Goal: Understand process/instructions: Learn about a topic

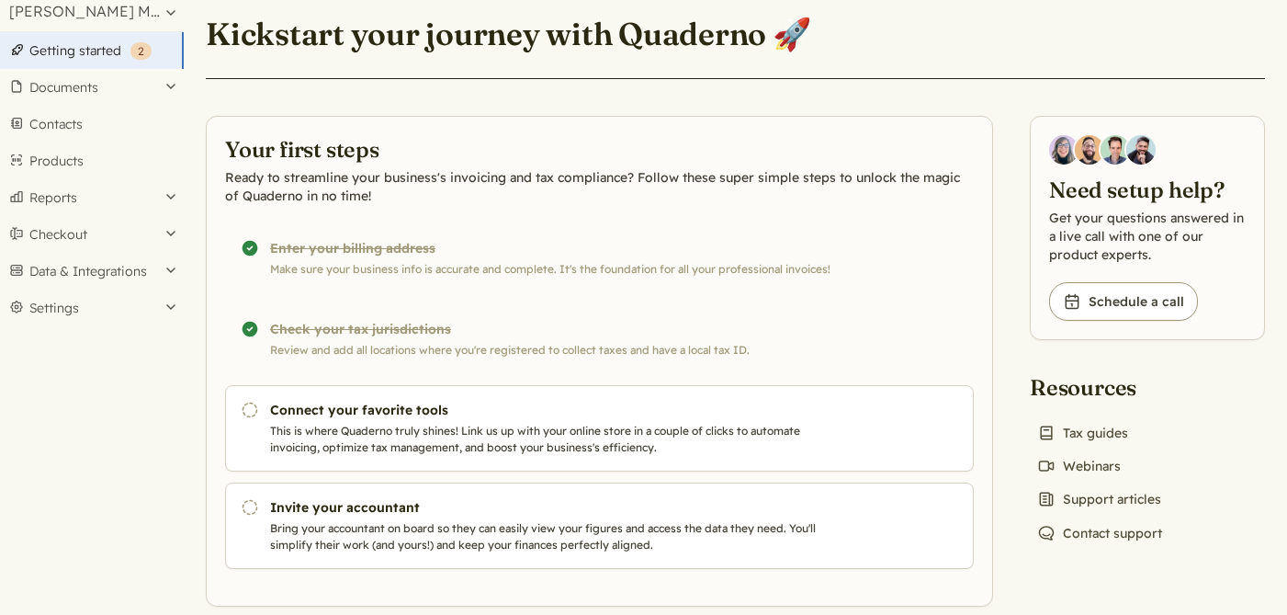
scroll to position [82, 0]
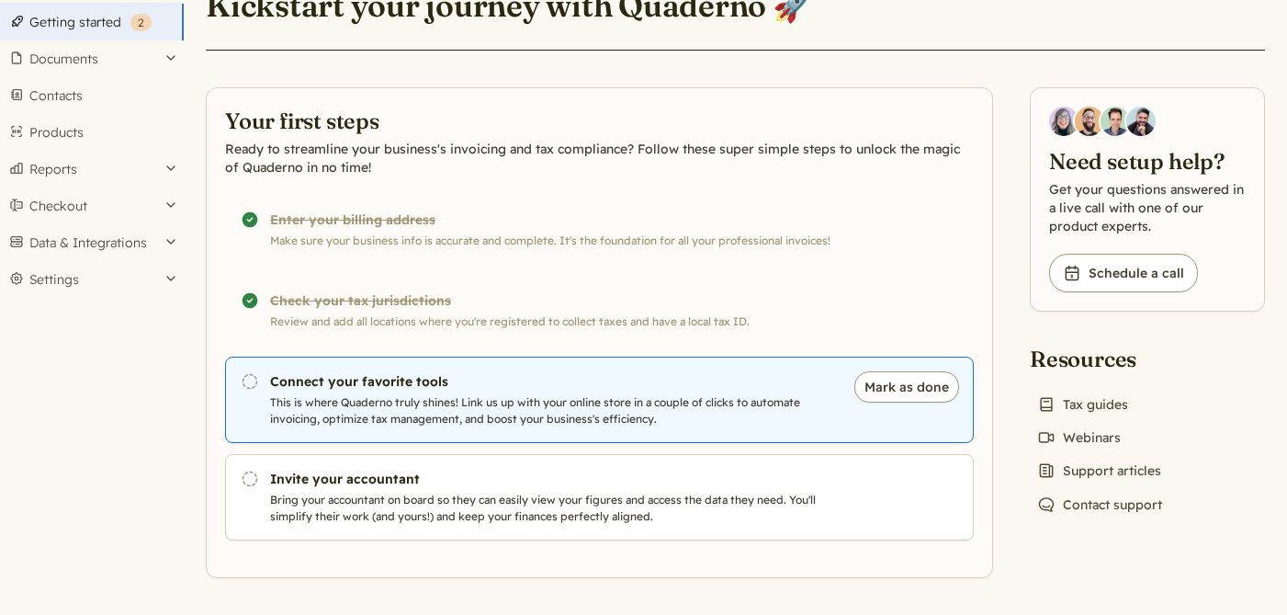
click at [280, 383] on h3 "Connect your favorite tools" at bounding box center [552, 381] width 565 height 18
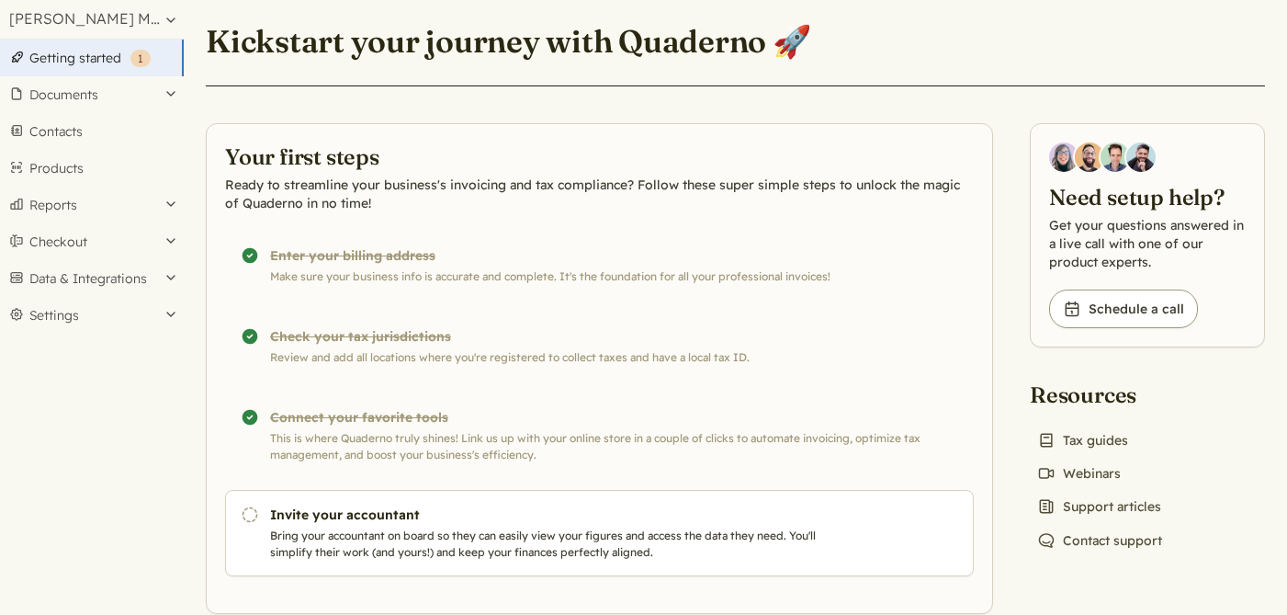
scroll to position [82, 0]
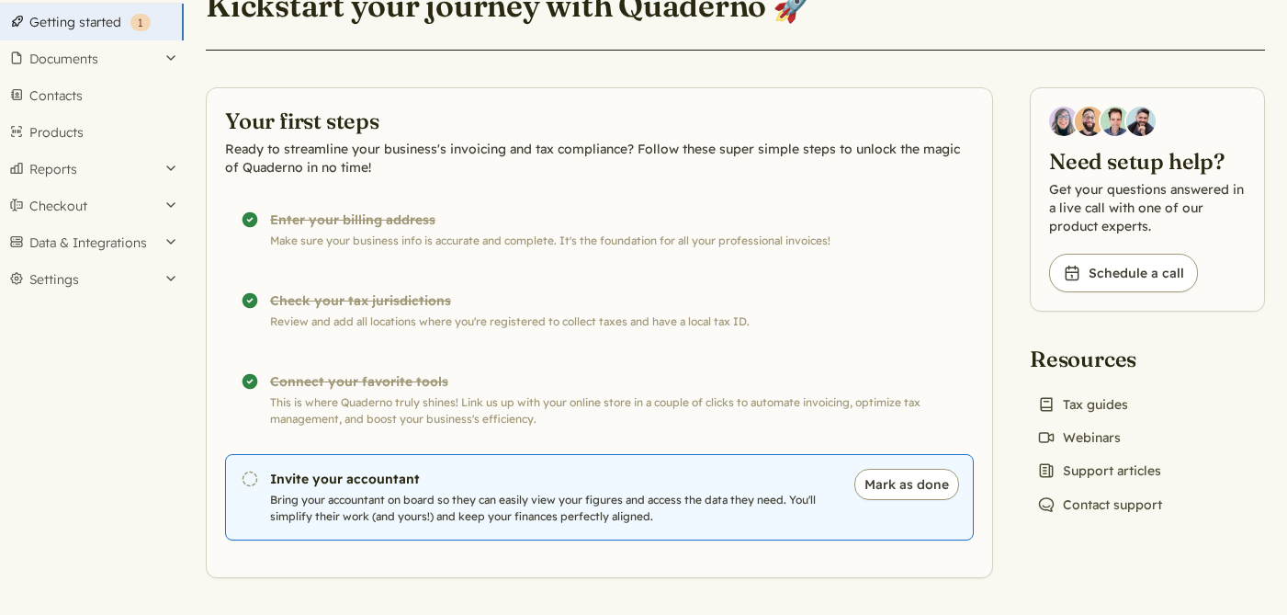
click at [303, 481] on h3 "Invite your accountant" at bounding box center [552, 478] width 565 height 18
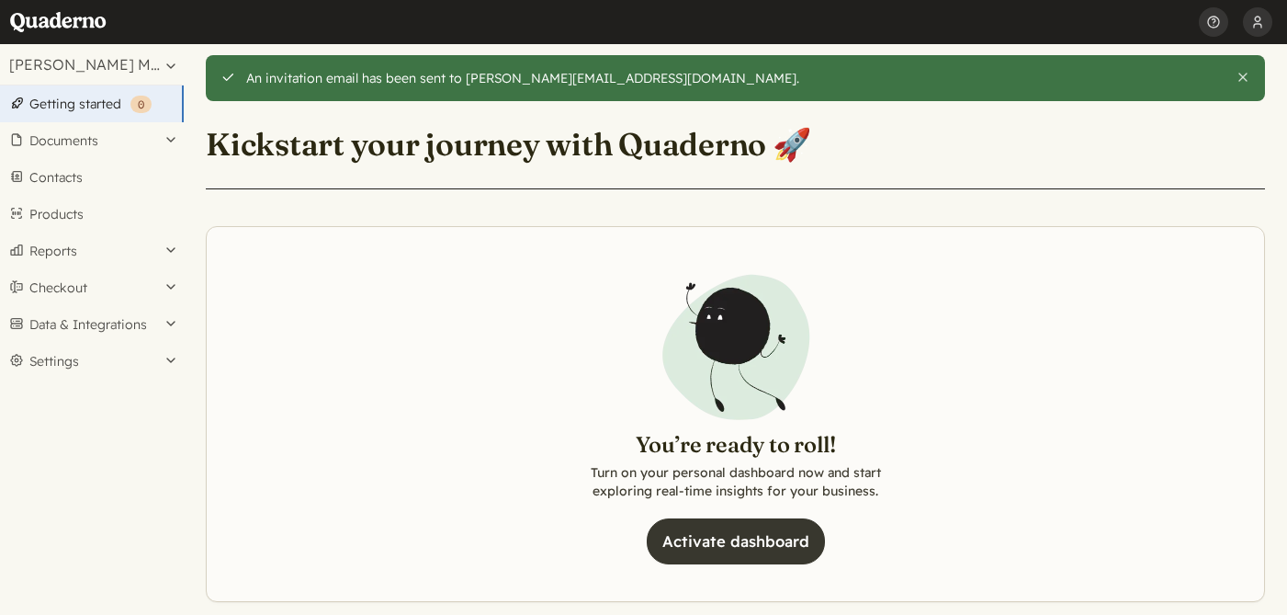
click at [750, 545] on link "Activate dashboard" at bounding box center [736, 541] width 178 height 46
